Goal: Task Accomplishment & Management: Use online tool/utility

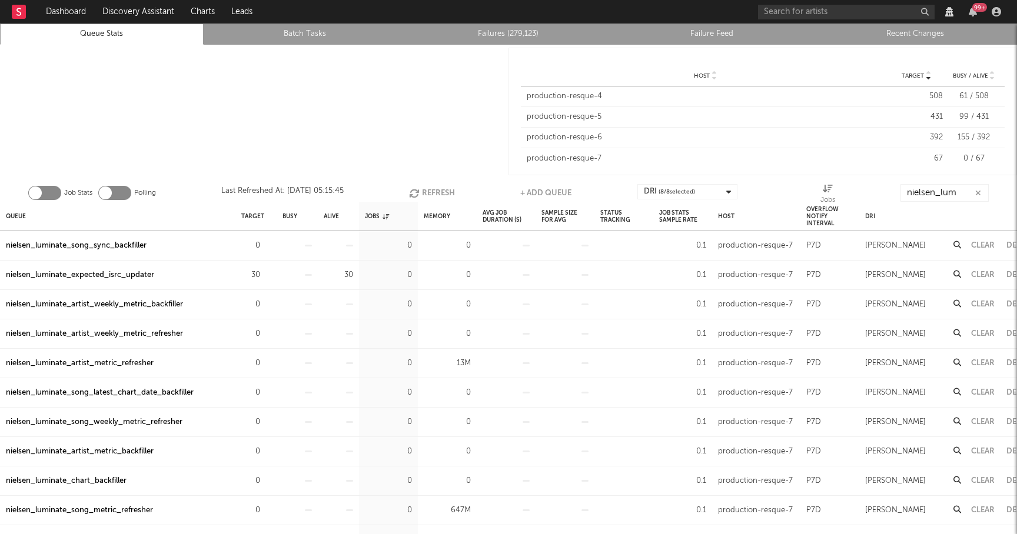
click at [945, 192] on input "nielsen_lum" at bounding box center [944, 193] width 88 height 18
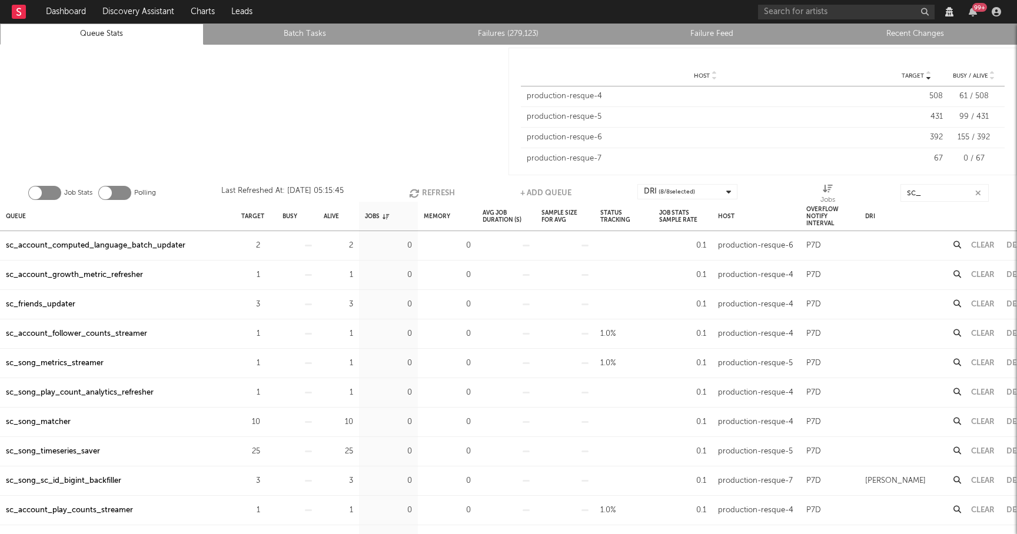
click at [414, 188] on icon "button" at bounding box center [415, 193] width 13 height 10
click at [960, 197] on input "sc_" at bounding box center [944, 193] width 88 height 18
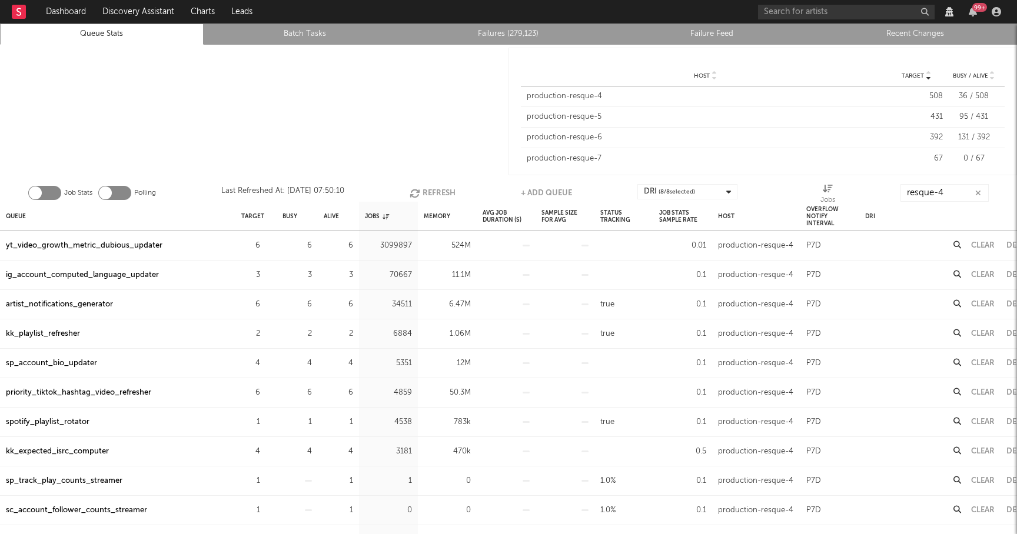
click at [431, 192] on button "Refresh" at bounding box center [432, 193] width 46 height 18
click at [81, 244] on div "yt_video_growth_metric_dubious_updater" at bounding box center [84, 246] width 156 height 14
click at [429, 192] on button "Refresh" at bounding box center [432, 193] width 46 height 18
click at [429, 192] on button "Refresh" at bounding box center [433, 193] width 46 height 18
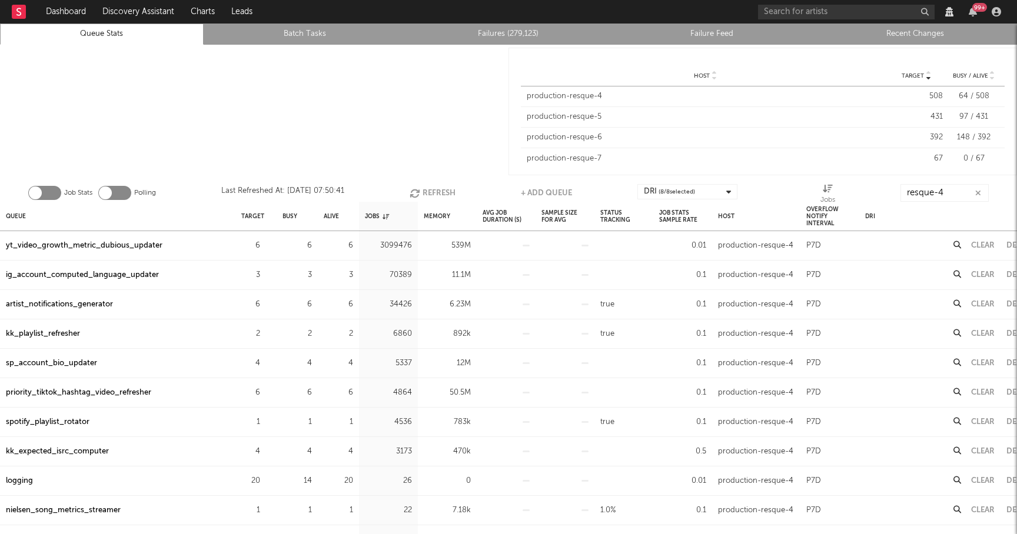
click at [429, 192] on button "Refresh" at bounding box center [432, 193] width 46 height 18
click at [960, 191] on input "resque-4" at bounding box center [944, 193] width 88 height 18
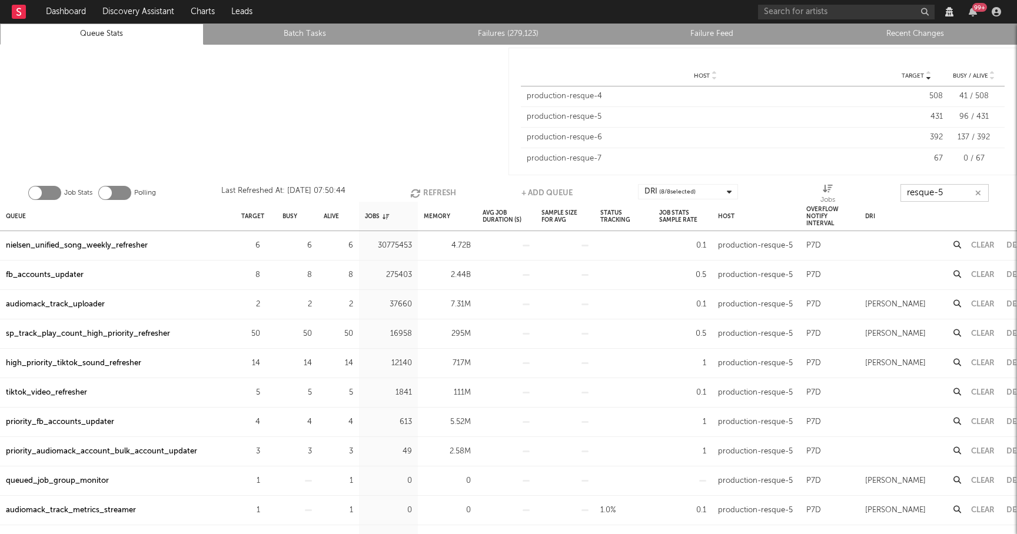
click at [438, 188] on button "Refresh" at bounding box center [433, 193] width 46 height 18
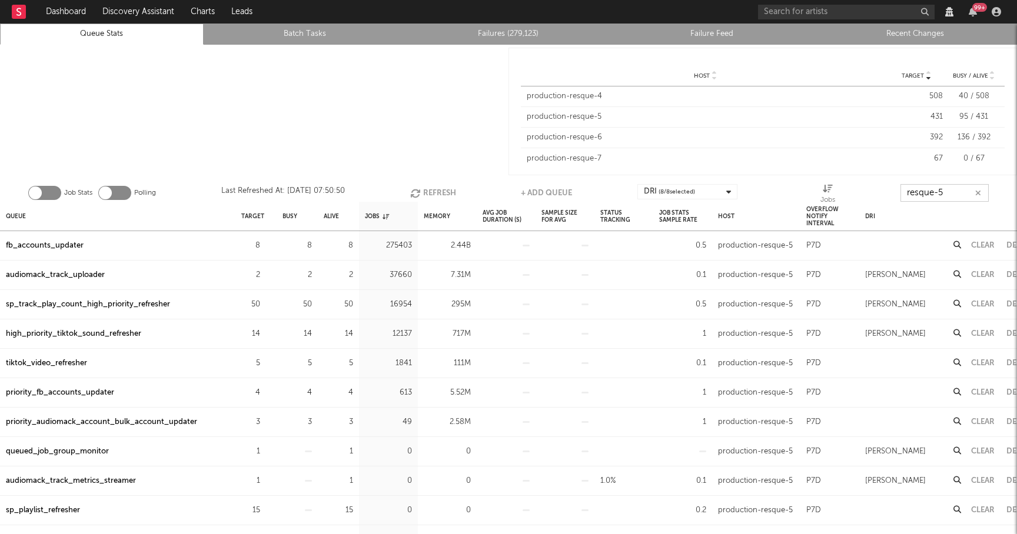
click at [432, 192] on button "Refresh" at bounding box center [433, 193] width 46 height 18
click at [432, 192] on button "Refresh" at bounding box center [432, 193] width 46 height 18
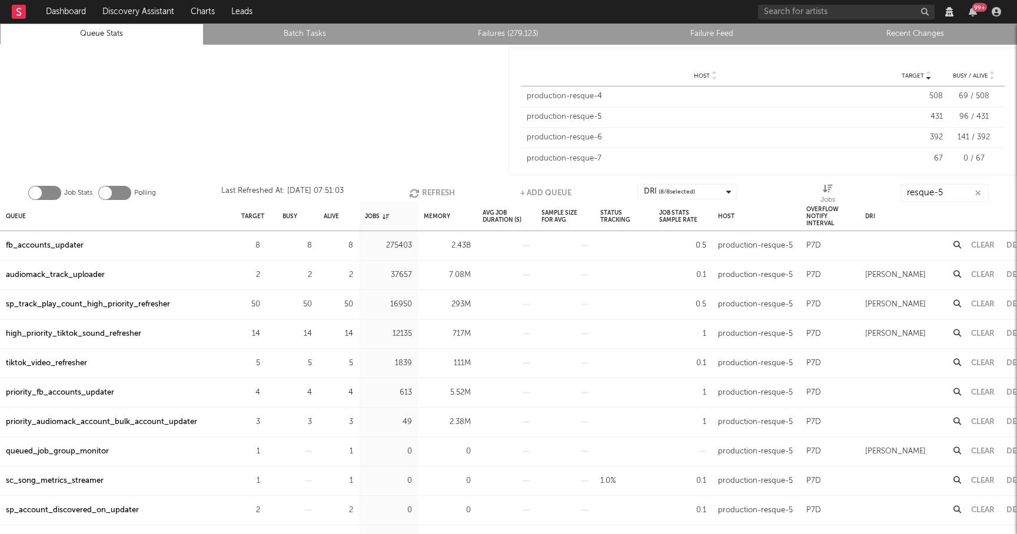
click at [46, 367] on div "tiktok_video_refresher" at bounding box center [46, 364] width 81 height 14
click at [436, 189] on button "Refresh" at bounding box center [432, 193] width 46 height 18
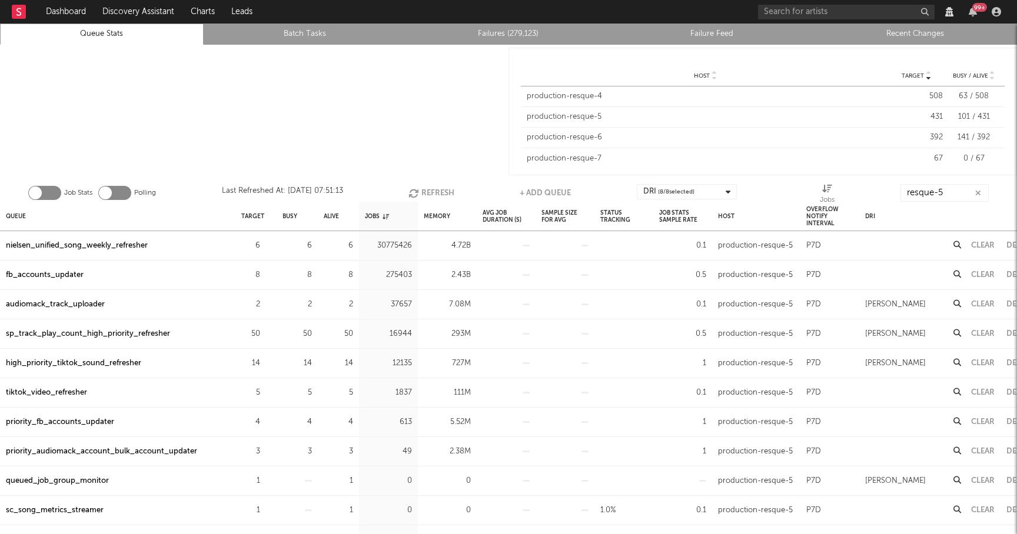
click at [431, 186] on button "Refresh" at bounding box center [431, 193] width 46 height 18
click at [429, 188] on button "Refresh" at bounding box center [432, 193] width 46 height 18
click at [128, 331] on div "sp_track_play_count_high_priority_refresher" at bounding box center [88, 334] width 164 height 14
click at [444, 196] on button "Refresh" at bounding box center [432, 193] width 46 height 18
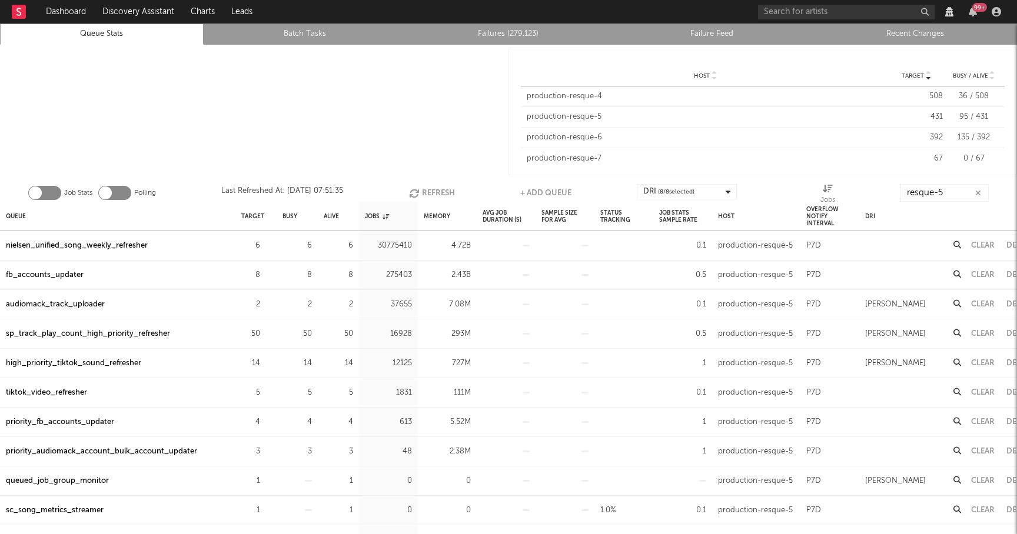
click at [429, 193] on button "Refresh" at bounding box center [432, 193] width 46 height 18
click at [73, 303] on div "audiomack_track_uploader" at bounding box center [55, 305] width 99 height 14
click at [985, 301] on button "Clear" at bounding box center [983, 305] width 24 height 8
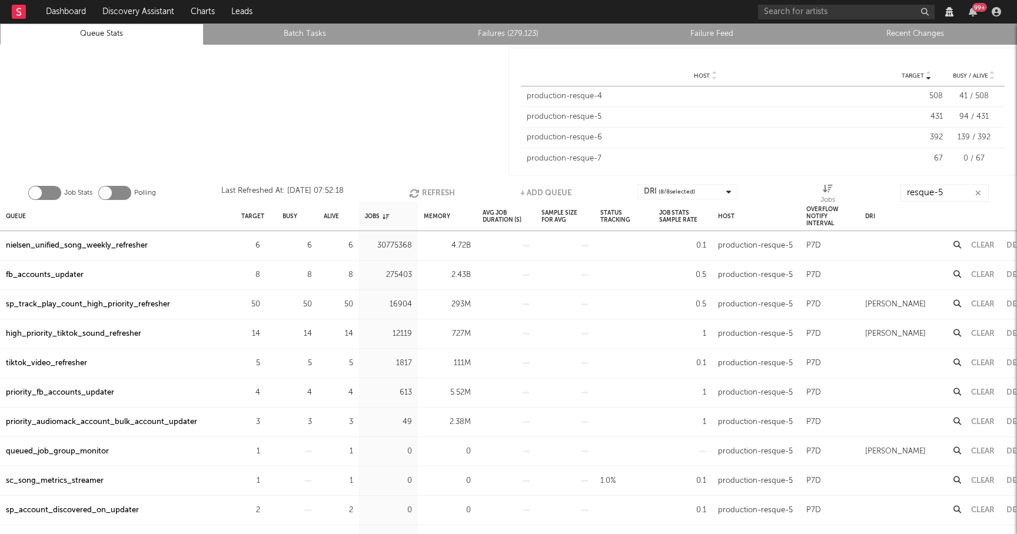
click at [68, 364] on div "tiktok_video_refresher" at bounding box center [46, 364] width 81 height 14
click at [452, 192] on div "Job Stats Polling Last Refreshed At: [DATE] 07:52:18 Refresh + Add Queue DRI ( …" at bounding box center [508, 190] width 1017 height 24
click at [435, 192] on button "Refresh" at bounding box center [432, 193] width 46 height 18
click at [955, 191] on input "resque-5" at bounding box center [944, 193] width 88 height 18
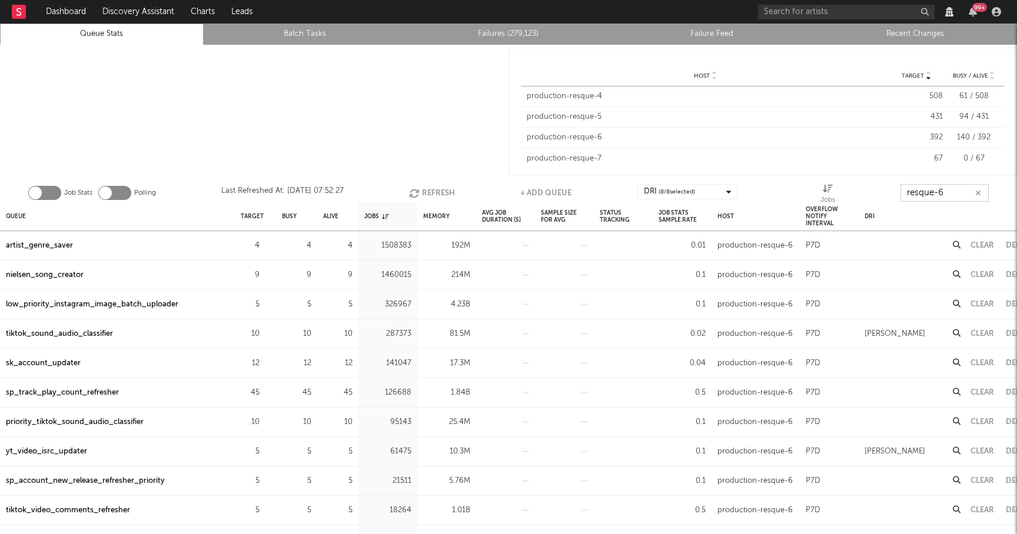
click at [429, 194] on button "Refresh" at bounding box center [432, 193] width 46 height 18
click at [44, 248] on div "artist_genre_saver" at bounding box center [39, 246] width 67 height 14
click at [438, 191] on button "Refresh" at bounding box center [432, 193] width 46 height 18
click at [438, 191] on button "Refresh" at bounding box center [433, 193] width 46 height 18
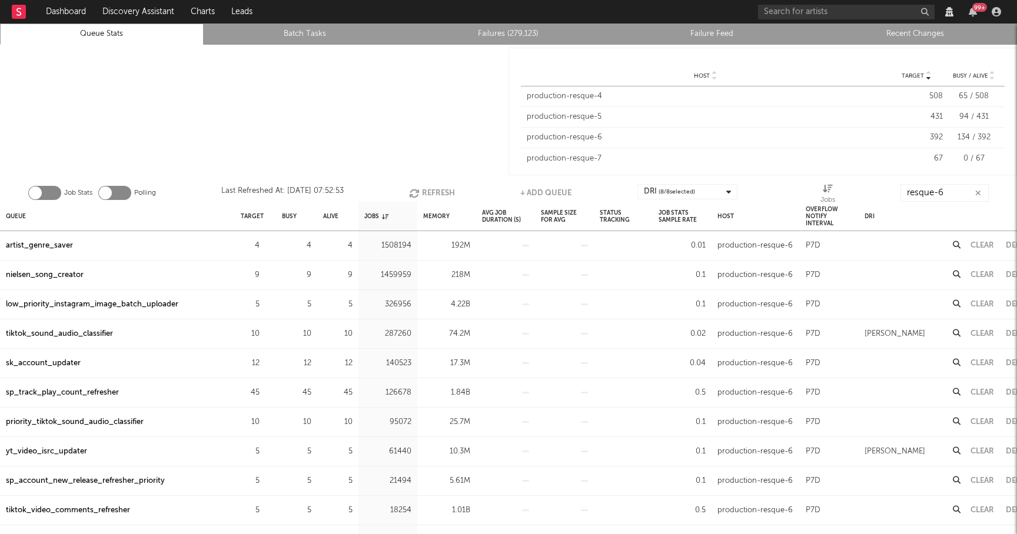
click at [438, 191] on button "Refresh" at bounding box center [432, 193] width 46 height 18
click at [958, 188] on input "resque-6" at bounding box center [944, 193] width 88 height 18
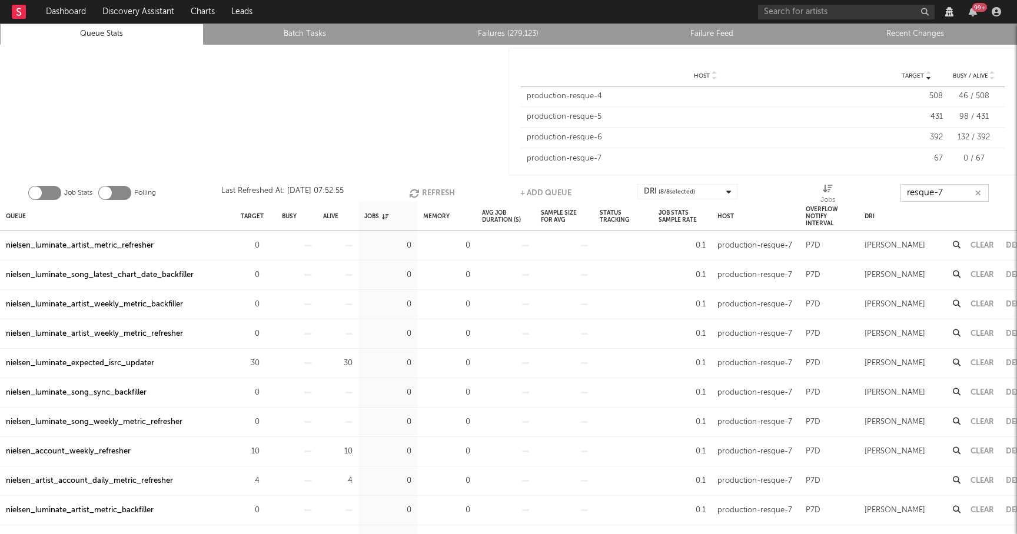
type input "resque-7"
